Goal: Information Seeking & Learning: Learn about a topic

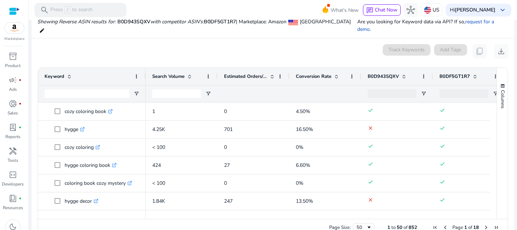
scroll to position [106, 0]
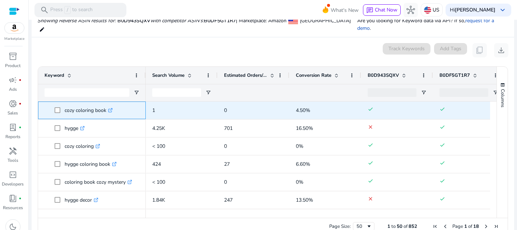
click at [64, 103] on span at bounding box center [60, 110] width 10 height 15
click at [81, 103] on p "cozy coloring book .st0{fill:#2c8af8}" at bounding box center [89, 110] width 48 height 15
click at [53, 103] on span "cozy coloring book .st0{fill:#2c8af8}" at bounding box center [92, 110] width 95 height 15
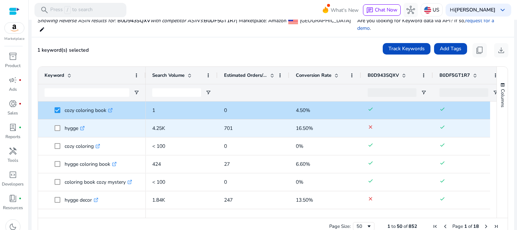
click at [60, 121] on span at bounding box center [60, 128] width 10 height 15
click at [99, 121] on span "hygge .st0{fill:#2c8af8}" at bounding box center [97, 128] width 85 height 15
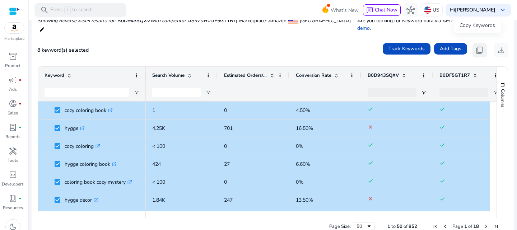
click at [478, 46] on span "content_copy" at bounding box center [480, 50] width 9 height 9
copy div ".st0{fill:#2c8af8}"
click at [466, 50] on div "Track Keywords Add Tags content_copy download" at bounding box center [446, 50] width 126 height 14
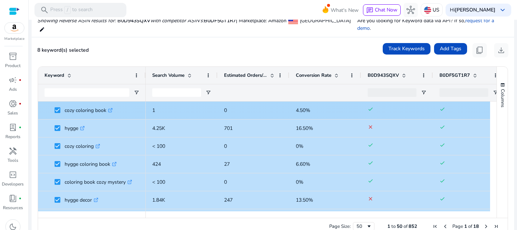
click at [339, 105] on span "4.50%" at bounding box center [325, 110] width 59 height 15
click at [264, 106] on span "0" at bounding box center [253, 110] width 59 height 15
click at [194, 106] on p "1" at bounding box center [181, 110] width 59 height 15
click at [120, 105] on span "cozy coloring book .st0{fill:#2c8af8}" at bounding box center [97, 110] width 85 height 15
click at [123, 104] on span "cozy coloring book .st0{fill:#2c8af8}" at bounding box center [97, 110] width 85 height 15
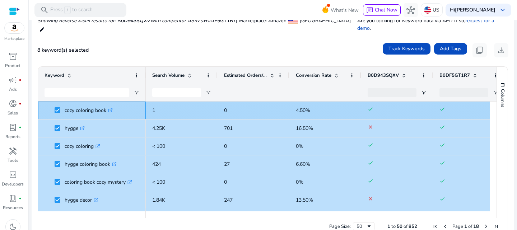
click at [123, 104] on span "cozy coloring book .st0{fill:#2c8af8}" at bounding box center [97, 110] width 85 height 15
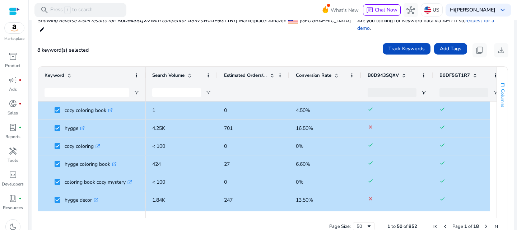
click at [503, 95] on span "Columns" at bounding box center [503, 98] width 6 height 18
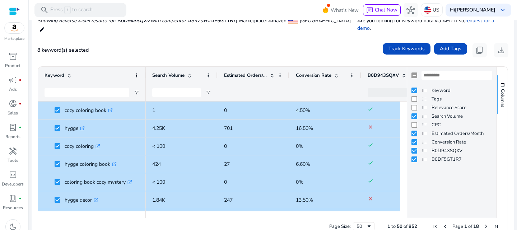
click at [309, 43] on div "8 keyword(s) selected Track Keywords Add Tags content_copy download" at bounding box center [272, 50] width 471 height 14
click at [510, 63] on ag-grid-angular "Press SPACE to deselect this row. Drag here to set row groups Drag here to set …" at bounding box center [273, 151] width 482 height 176
click at [502, 89] on span "Columns" at bounding box center [503, 98] width 6 height 18
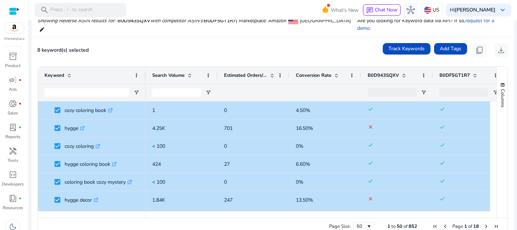
click at [340, 69] on div "Conversion Rate" at bounding box center [321, 76] width 51 height 14
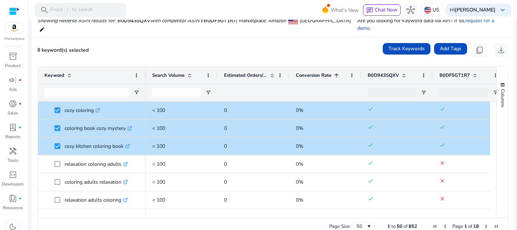
click at [340, 69] on div "Conversion Rate 1" at bounding box center [321, 76] width 51 height 14
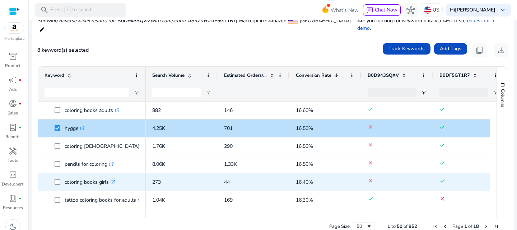
scroll to position [465, 0]
